Goal: Use online tool/utility: Utilize a website feature to perform a specific function

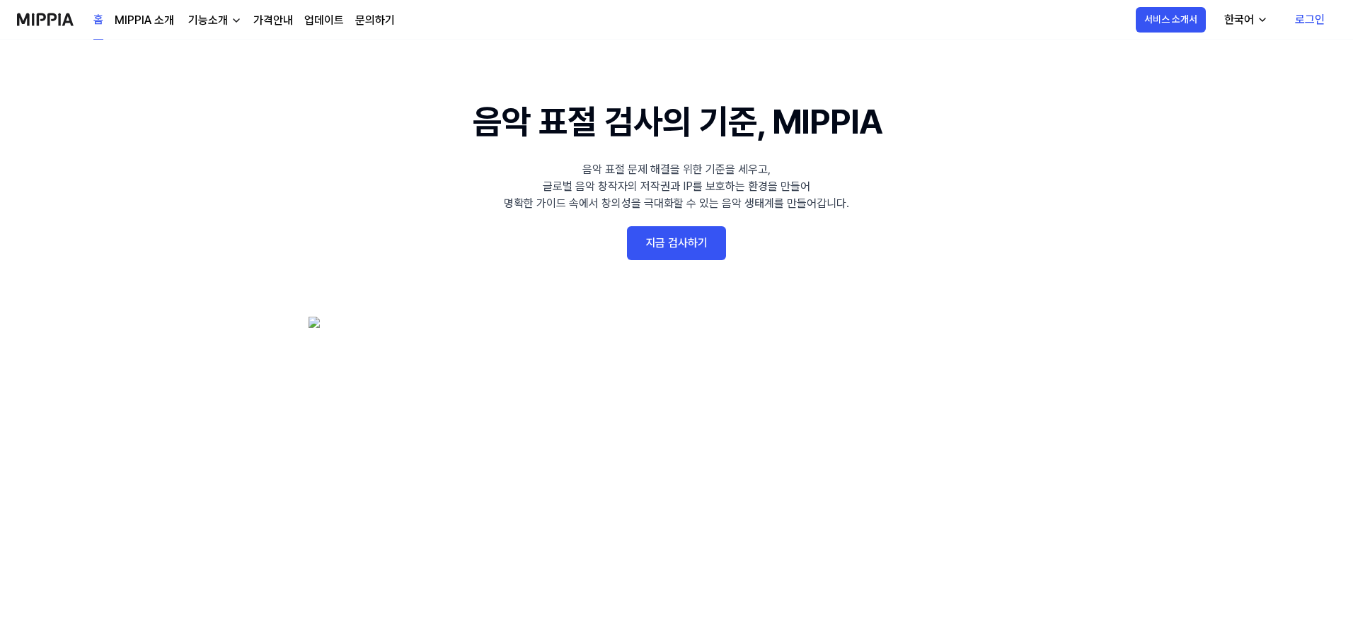
click at [698, 246] on link "지금 검사하기" at bounding box center [676, 243] width 99 height 34
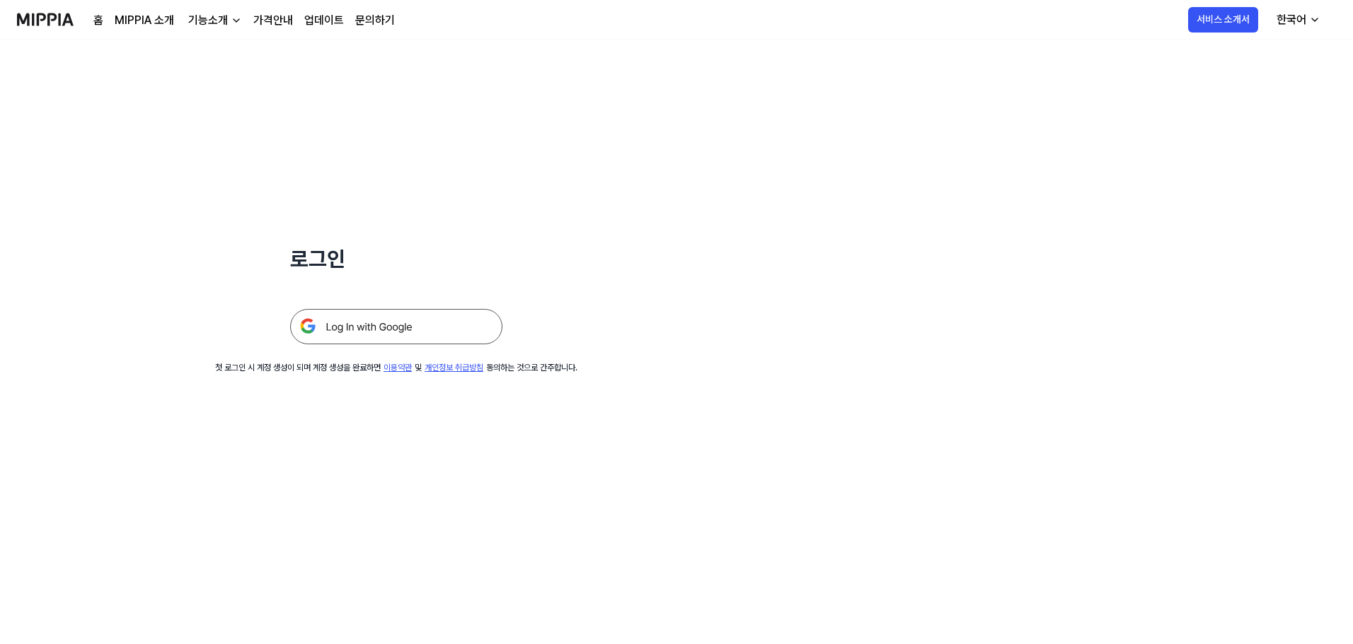
click at [434, 328] on img at bounding box center [396, 326] width 212 height 35
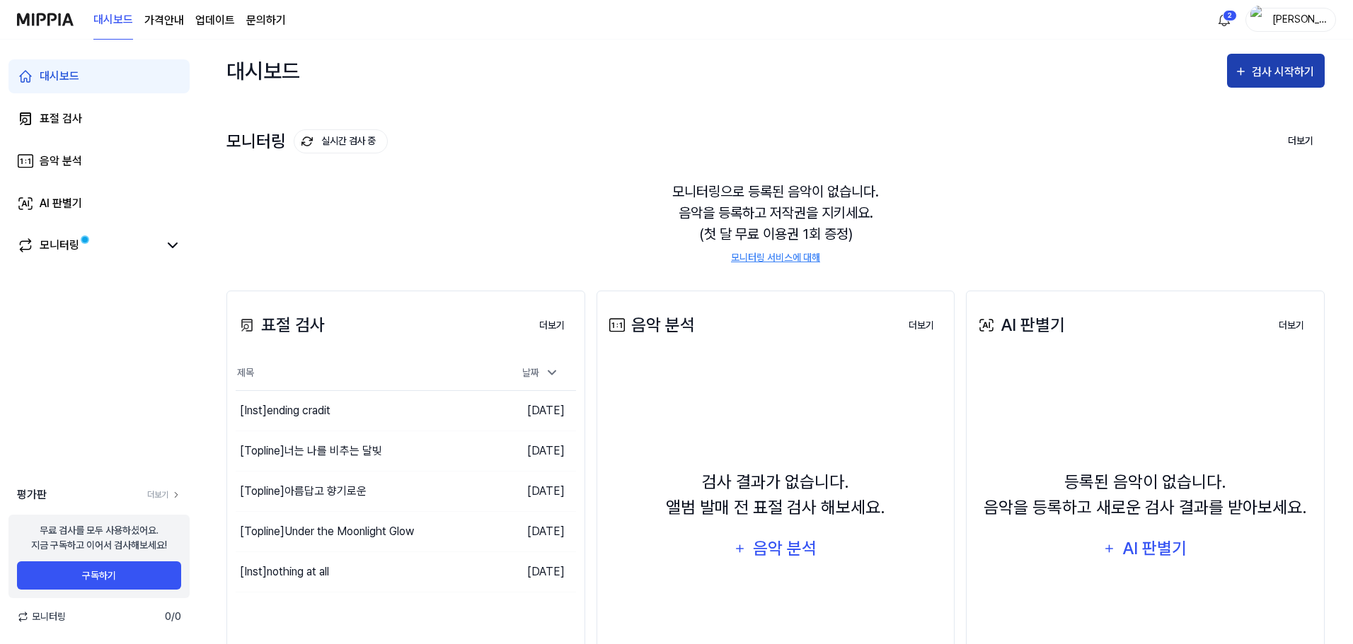
click at [1273, 74] on div "검사 시작하기" at bounding box center [1284, 72] width 66 height 18
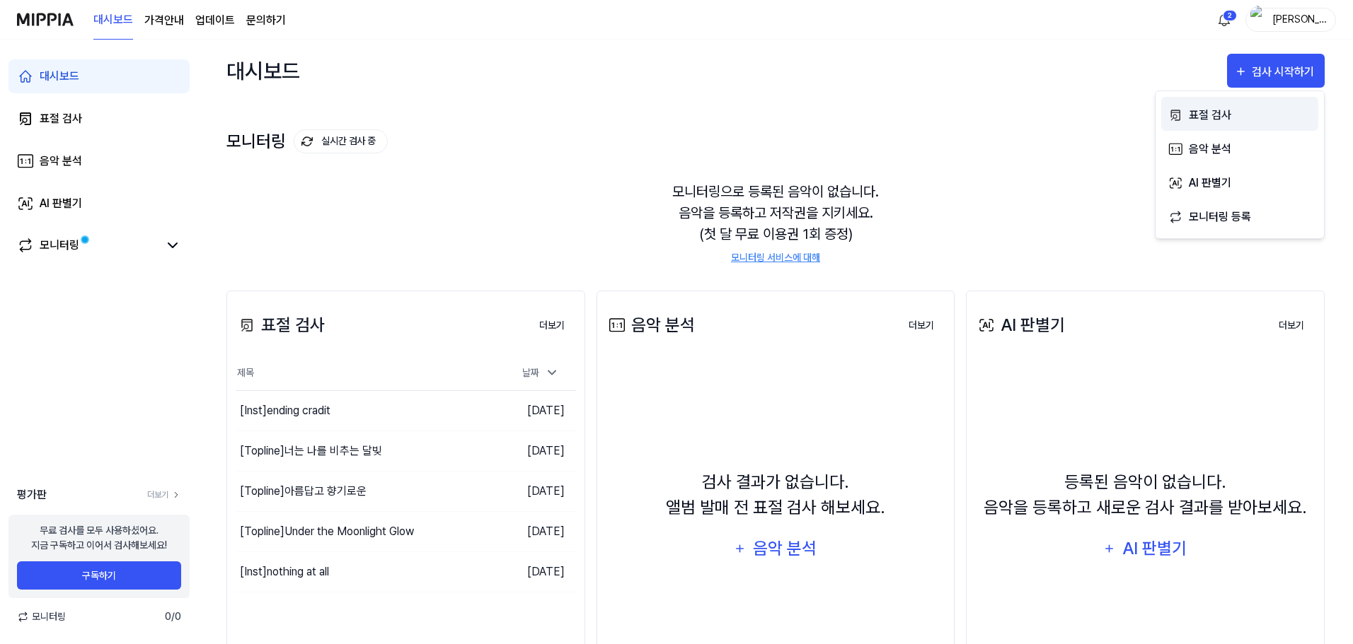
click at [1238, 121] on div "표절 검사" at bounding box center [1249, 115] width 123 height 18
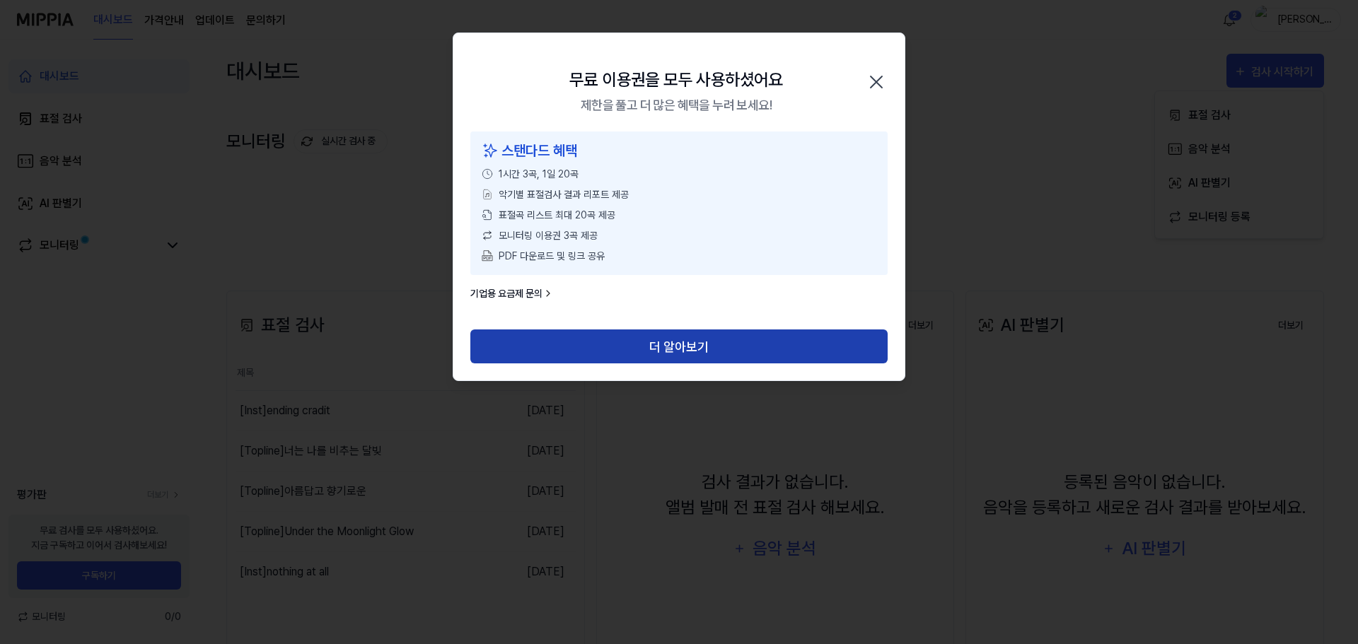
click at [657, 356] on button "더 알아보기" at bounding box center [678, 347] width 417 height 34
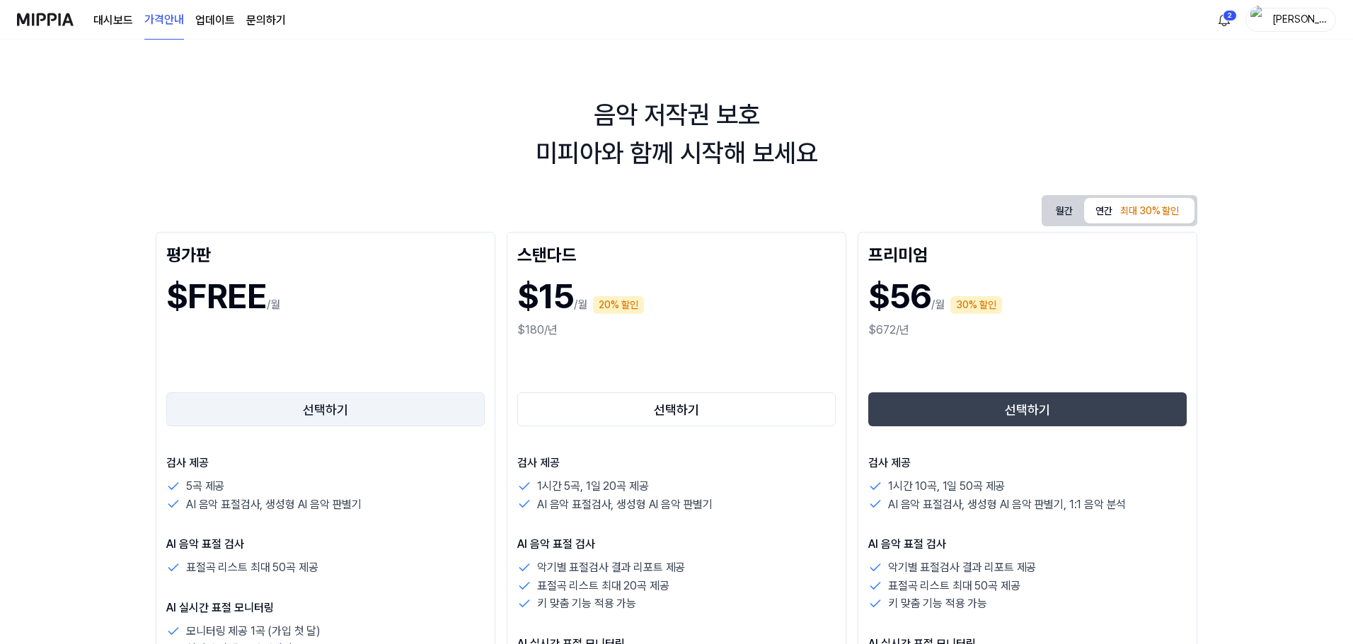
click at [358, 407] on button "선택하기" at bounding box center [325, 410] width 318 height 34
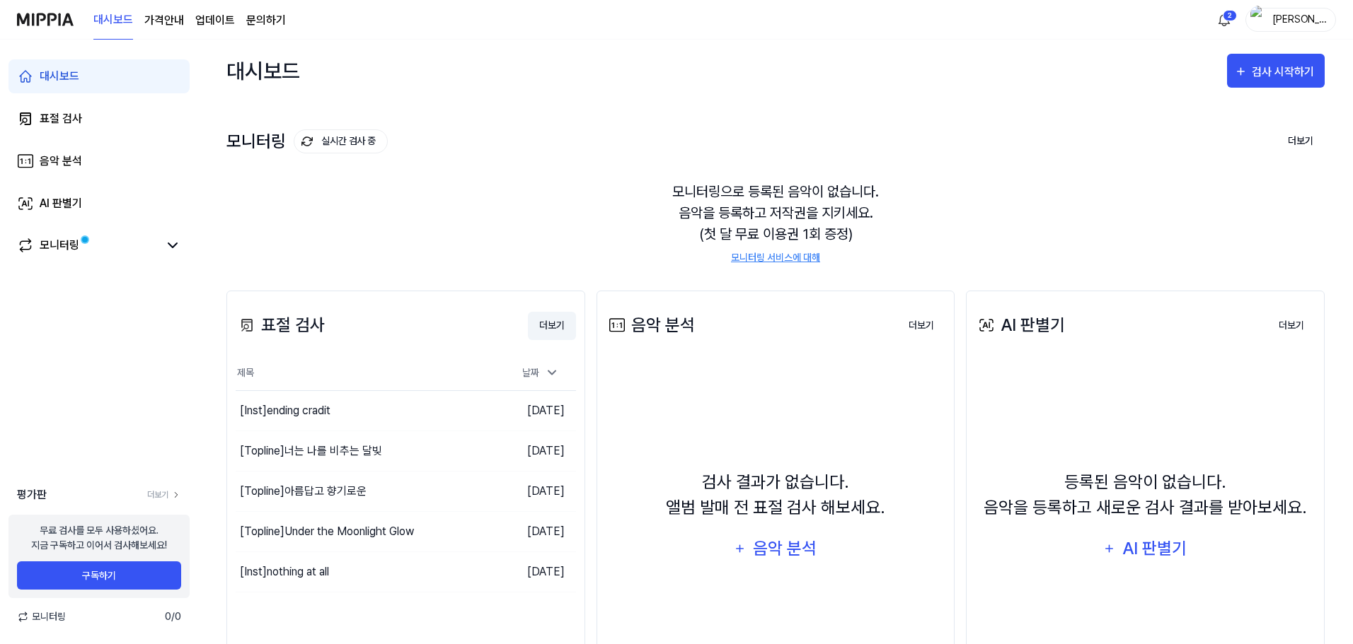
click at [566, 325] on button "더보기" at bounding box center [552, 326] width 48 height 28
